Goal: Task Accomplishment & Management: Manage account settings

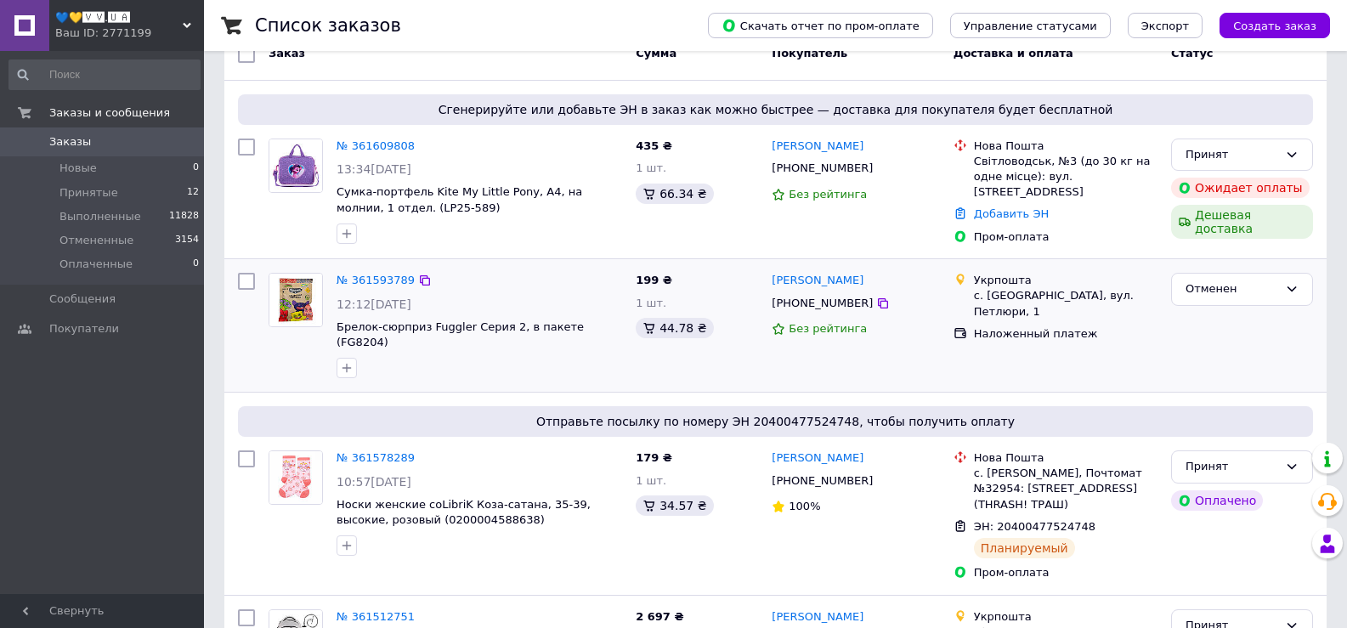
scroll to position [170, 0]
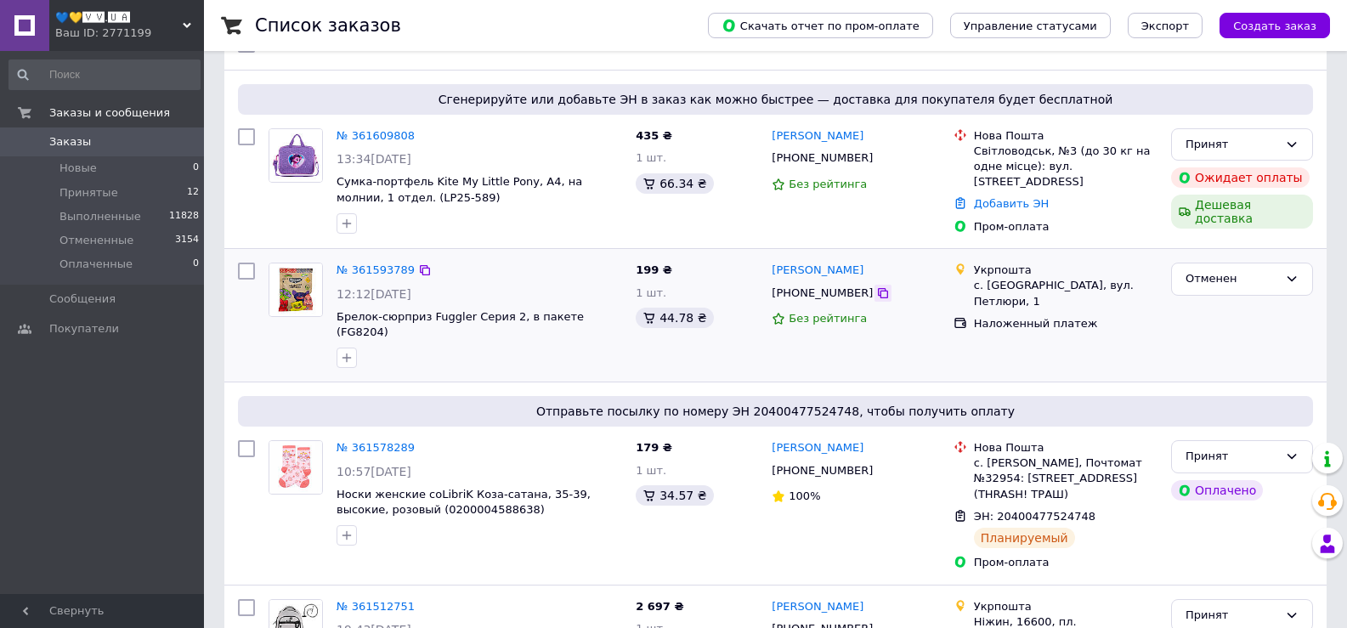
click at [878, 292] on icon at bounding box center [883, 293] width 10 height 10
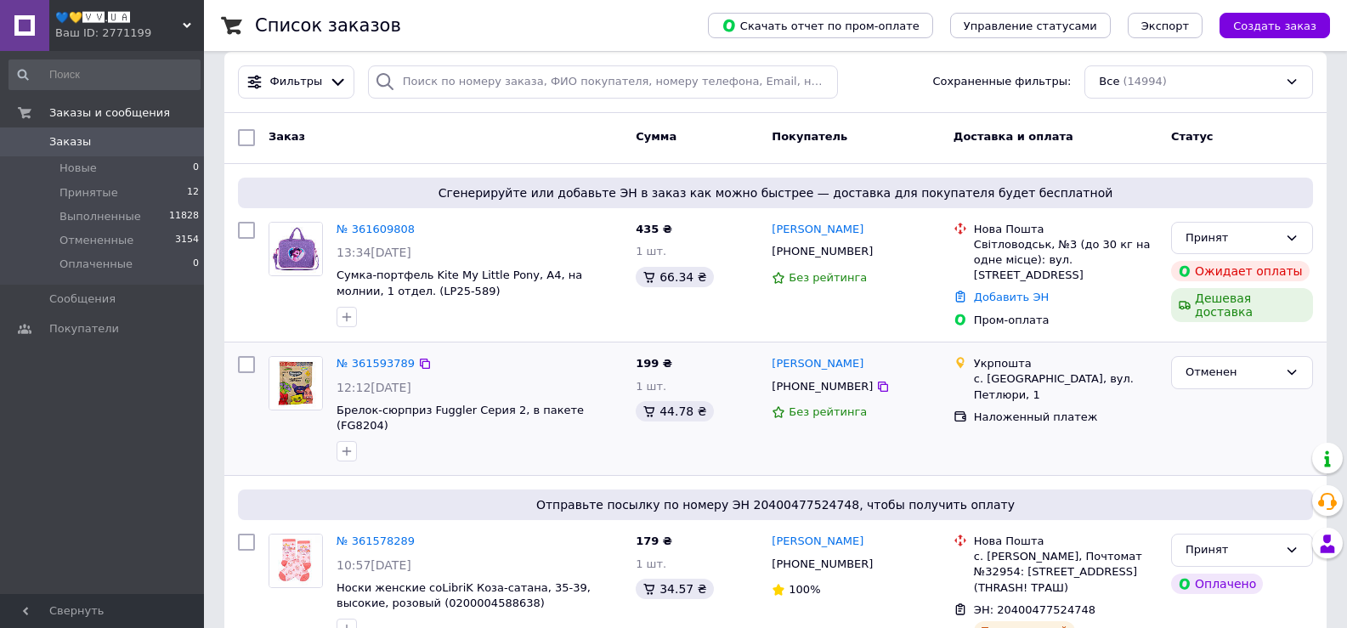
scroll to position [0, 0]
